Goal: Task Accomplishment & Management: Manage account settings

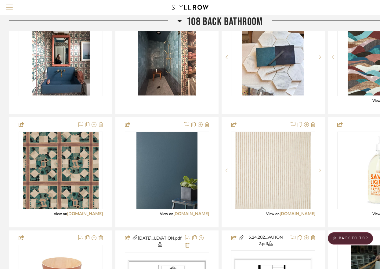
click at [8, 6] on span "Menu" at bounding box center [9, 9] width 7 height 9
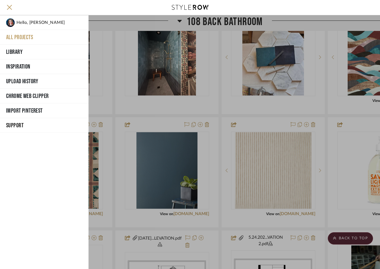
click at [14, 36] on button "All Projects" at bounding box center [44, 37] width 89 height 15
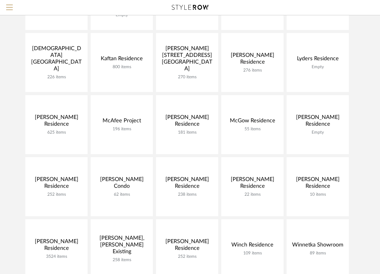
scroll to position [236, 0]
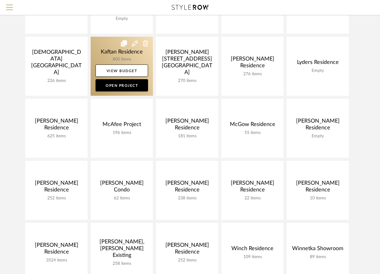
click at [104, 53] on link at bounding box center [122, 66] width 62 height 59
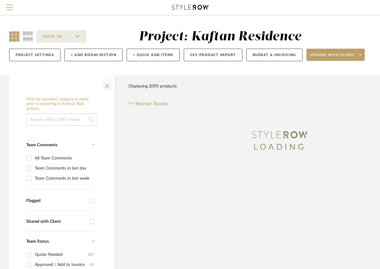
click at [111, 83] on span "button" at bounding box center [107, 84] width 15 height 15
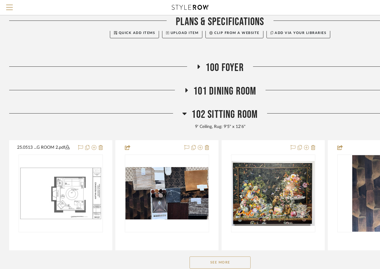
scroll to position [139, 0]
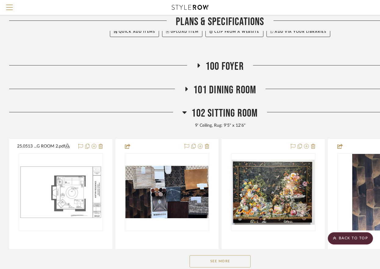
click at [183, 110] on icon at bounding box center [184, 111] width 5 height 7
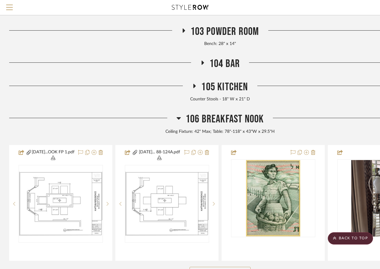
scroll to position [254, 0]
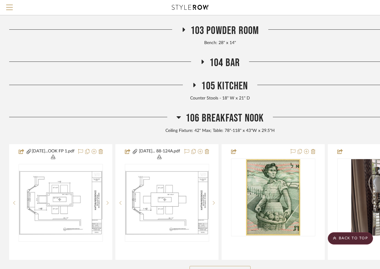
click at [178, 117] on icon at bounding box center [179, 117] width 4 height 2
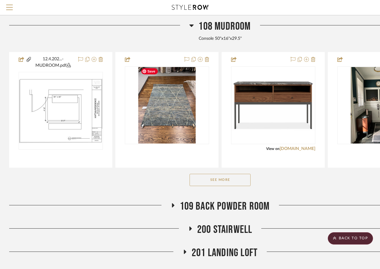
scroll to position [409, 0]
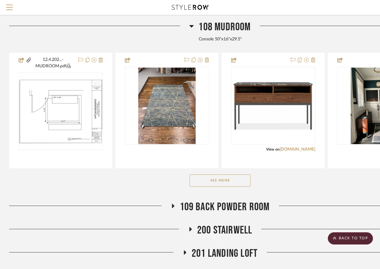
click at [189, 227] on icon at bounding box center [190, 229] width 2 height 4
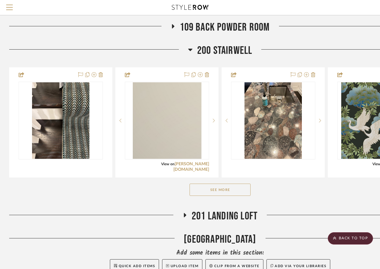
scroll to position [600, 0]
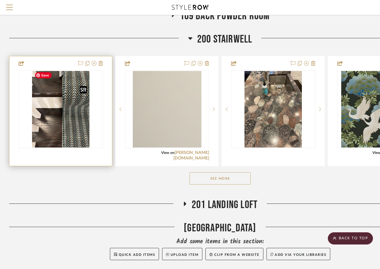
click at [65, 123] on img "0" at bounding box center [60, 109] width 57 height 76
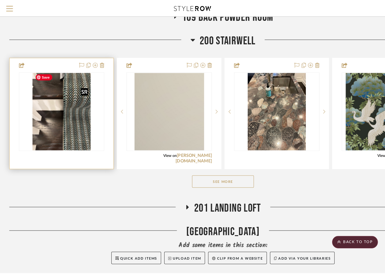
scroll to position [0, 0]
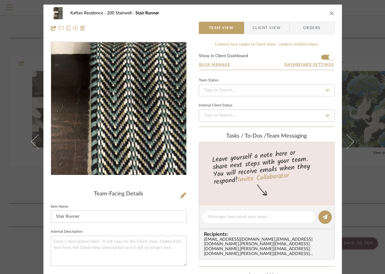
click at [129, 124] on img "0" at bounding box center [119, 108] width 100 height 133
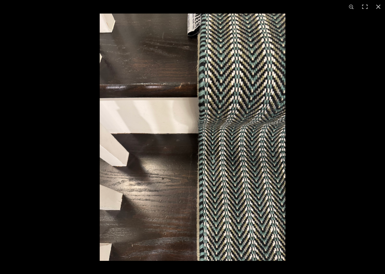
click at [379, 6] on button at bounding box center [377, 6] width 13 height 13
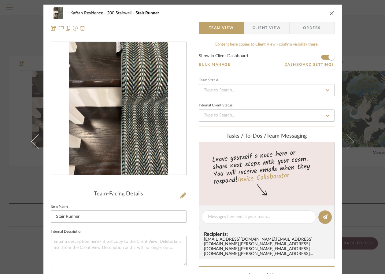
click at [330, 13] on icon "close" at bounding box center [331, 13] width 5 height 5
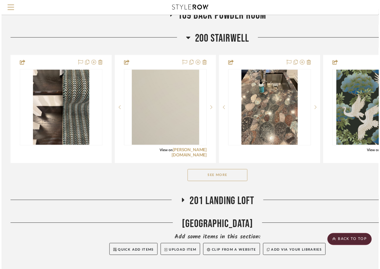
scroll to position [600, 0]
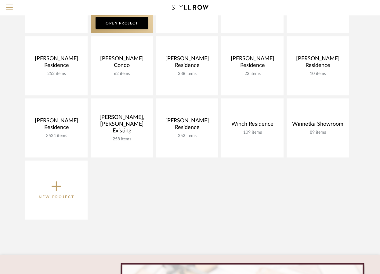
scroll to position [358, 0]
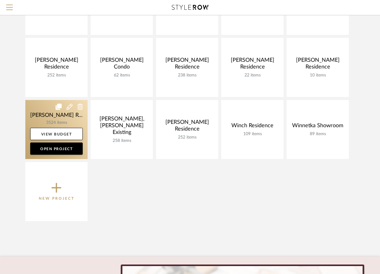
click at [35, 115] on link at bounding box center [56, 129] width 62 height 59
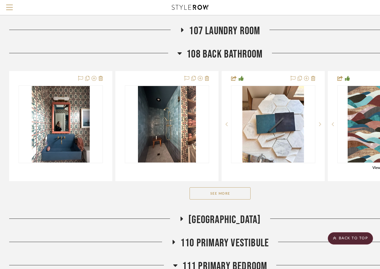
scroll to position [342, 0]
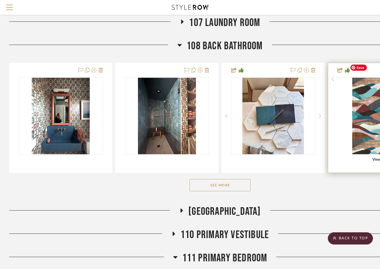
click at [0, 0] on img at bounding box center [0, 0] width 0 height 0
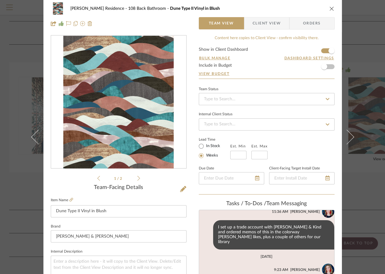
scroll to position [0, 0]
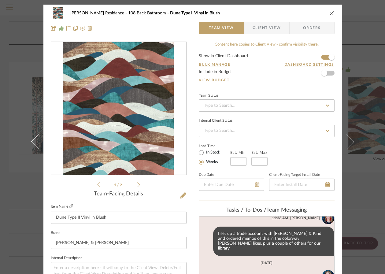
click at [69, 206] on icon at bounding box center [71, 206] width 4 height 4
drag, startPoint x: 89, startPoint y: 217, endPoint x: 120, endPoint y: 216, distance: 30.9
click at [120, 216] on input "Dune Type II Vinyl in Blush" at bounding box center [119, 217] width 136 height 12
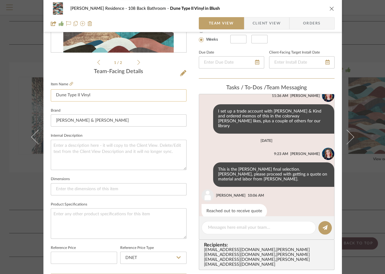
scroll to position [121, 0]
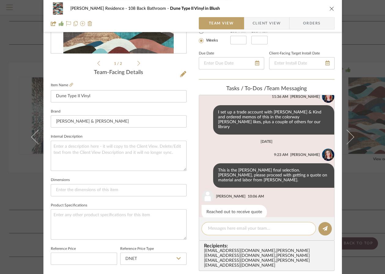
type input "Dune Type II Vinyl"
click at [218, 226] on textarea at bounding box center [258, 228] width 101 height 6
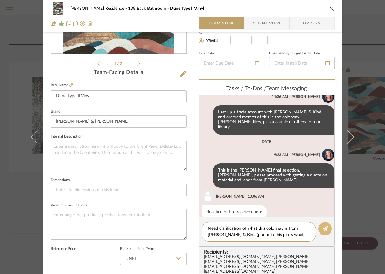
type textarea "Need clarification of what this colorway is from [PERSON_NAME] & Kind (photo in…"
click at [322, 229] on icon at bounding box center [324, 228] width 5 height 5
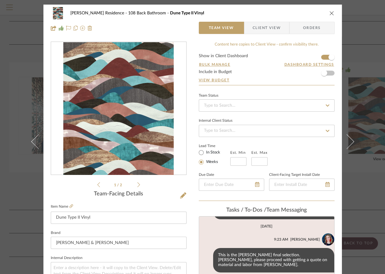
click at [137, 185] on icon at bounding box center [138, 185] width 3 height 6
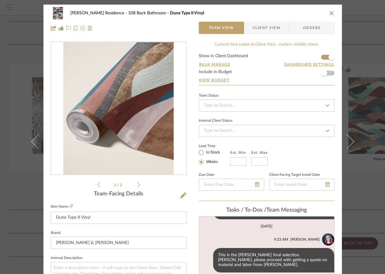
click at [137, 185] on icon at bounding box center [138, 185] width 3 height 6
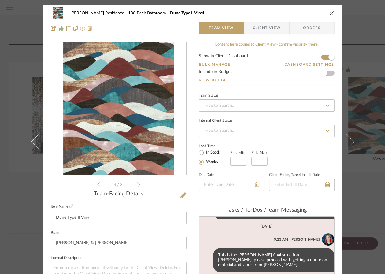
click at [137, 185] on icon at bounding box center [138, 185] width 3 height 6
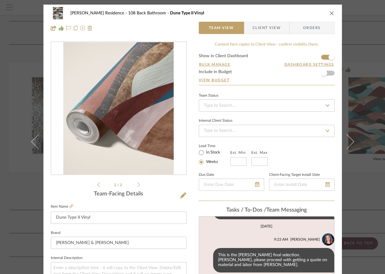
click at [137, 185] on icon at bounding box center [138, 185] width 3 height 6
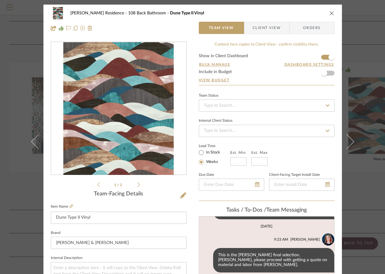
click at [331, 12] on icon "close" at bounding box center [331, 13] width 5 height 5
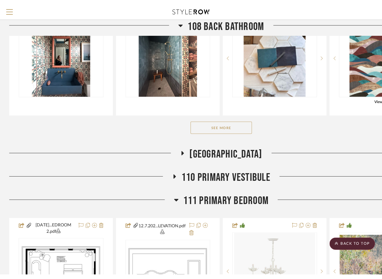
scroll to position [406, 0]
